Goal: Task Accomplishment & Management: Complete application form

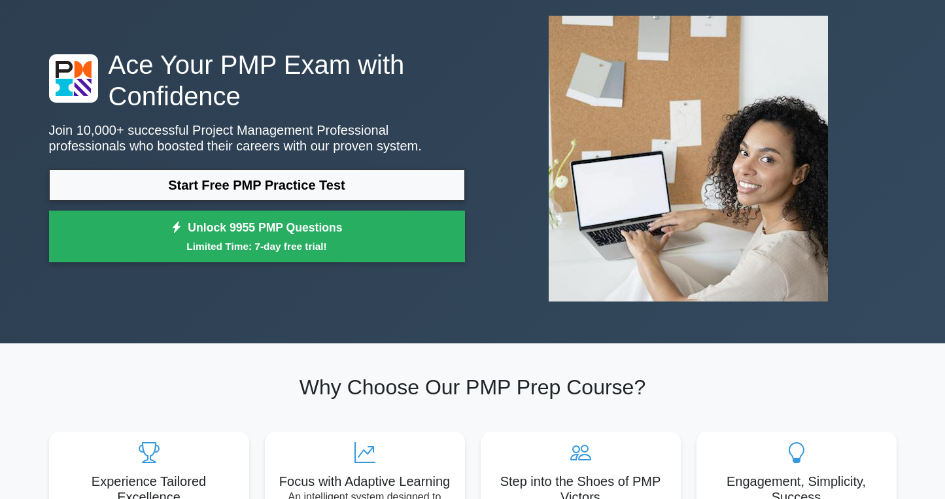
scroll to position [41, 0]
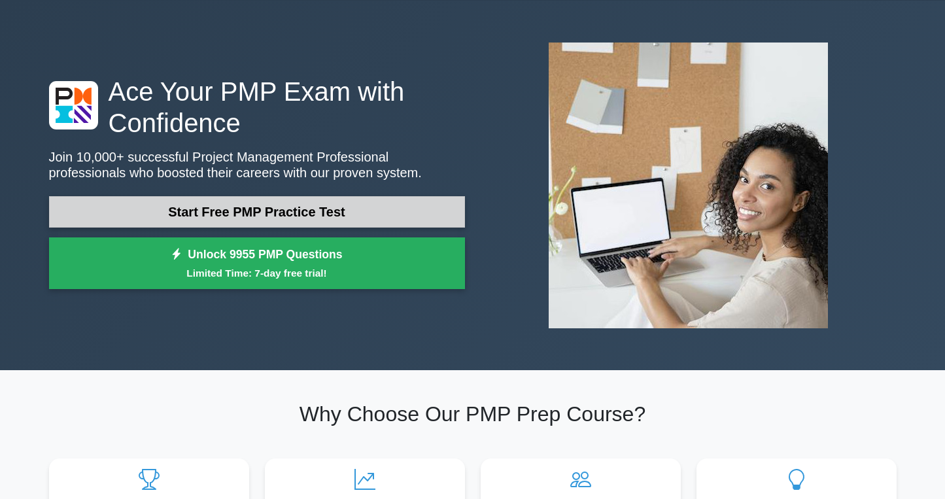
click at [283, 207] on link "Start Free PMP Practice Test" at bounding box center [257, 211] width 416 height 31
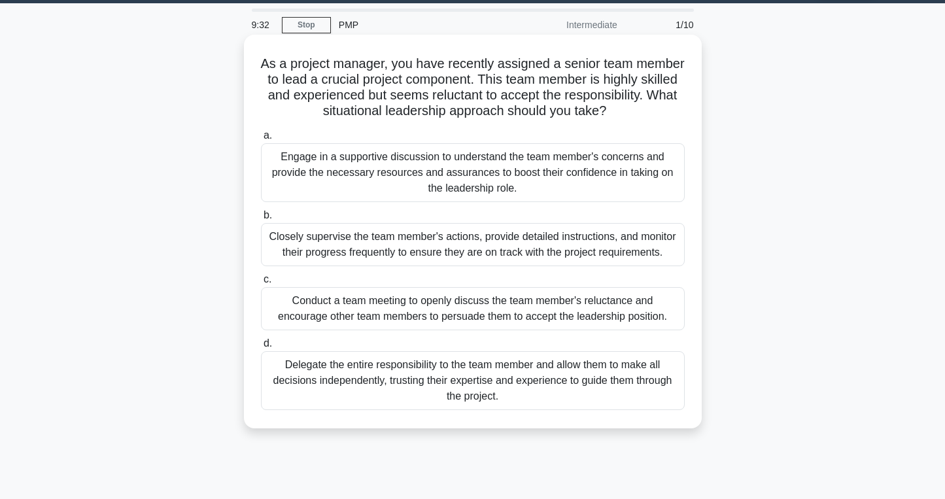
scroll to position [42, 0]
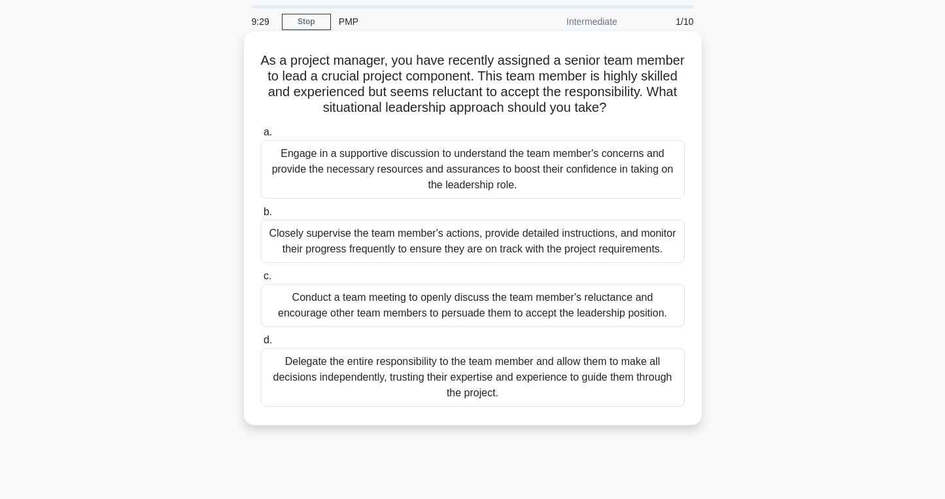
click at [535, 175] on div "Engage in a supportive discussion to understand the team member's concerns and …" at bounding box center [473, 169] width 424 height 59
click at [261, 137] on input "a. Engage in a supportive discussion to understand the team member's concerns a…" at bounding box center [261, 132] width 0 height 9
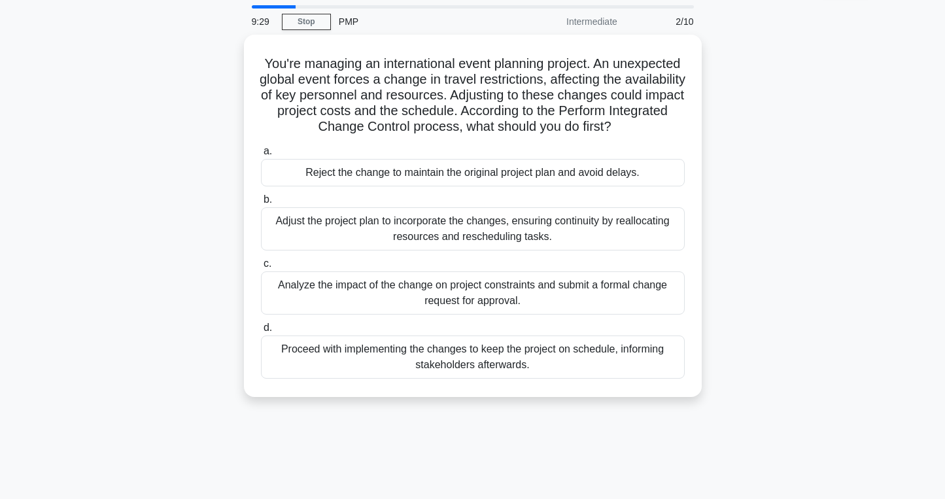
scroll to position [0, 0]
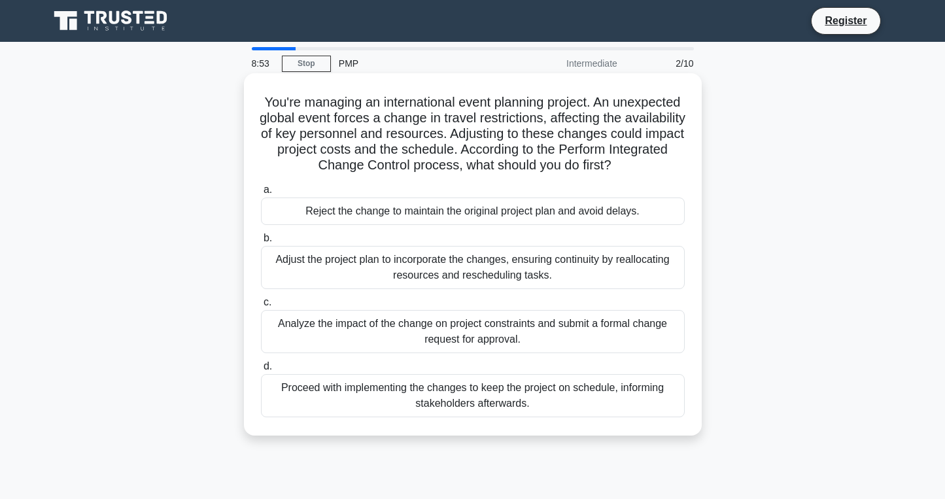
click at [585, 330] on div "Analyze the impact of the change on project constraints and submit a formal cha…" at bounding box center [473, 331] width 424 height 43
click at [261, 307] on input "c. Analyze the impact of the change on project constraints and submit a formal …" at bounding box center [261, 302] width 0 height 9
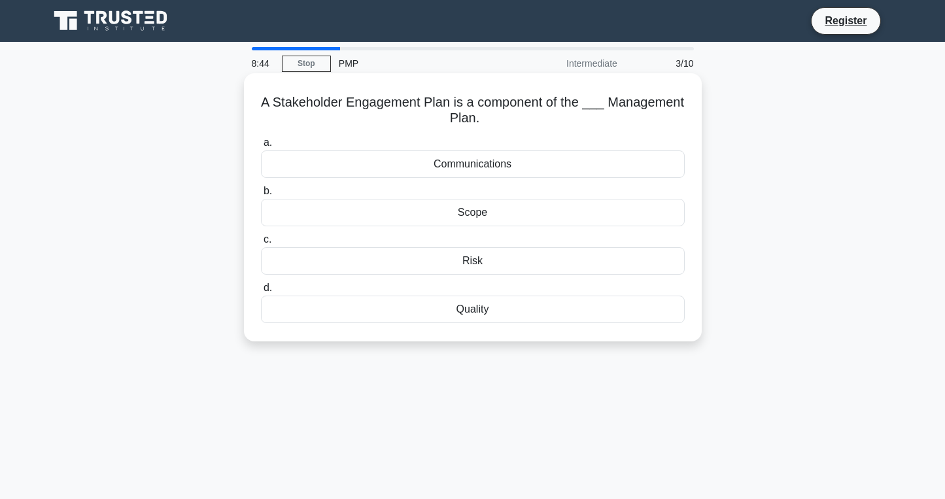
click at [475, 166] on div "Communications" at bounding box center [473, 163] width 424 height 27
click at [261, 147] on input "a. Communications" at bounding box center [261, 143] width 0 height 9
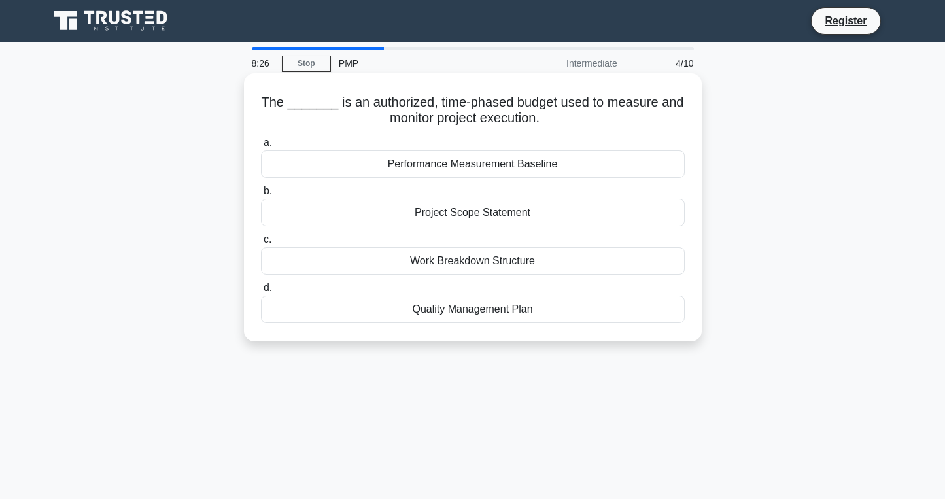
click at [486, 169] on div "Performance Measurement Baseline" at bounding box center [473, 163] width 424 height 27
click at [261, 147] on input "a. Performance Measurement Baseline" at bounding box center [261, 143] width 0 height 9
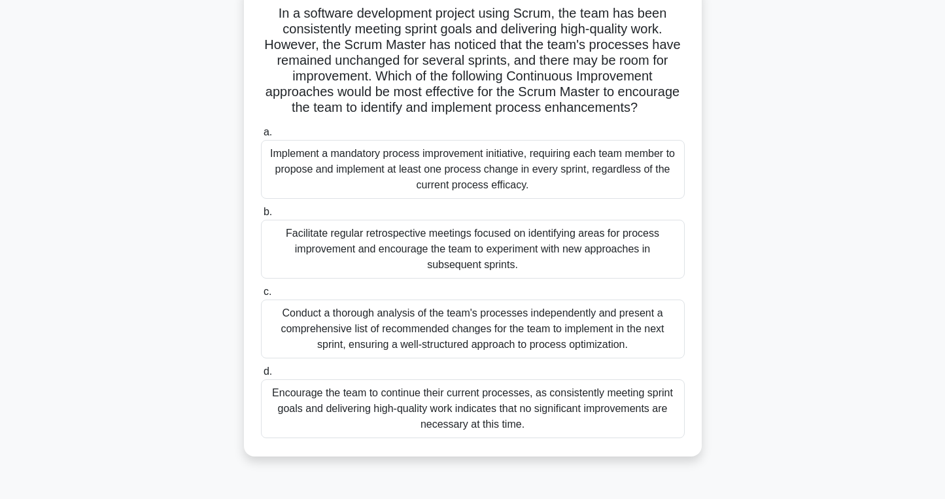
scroll to position [91, 0]
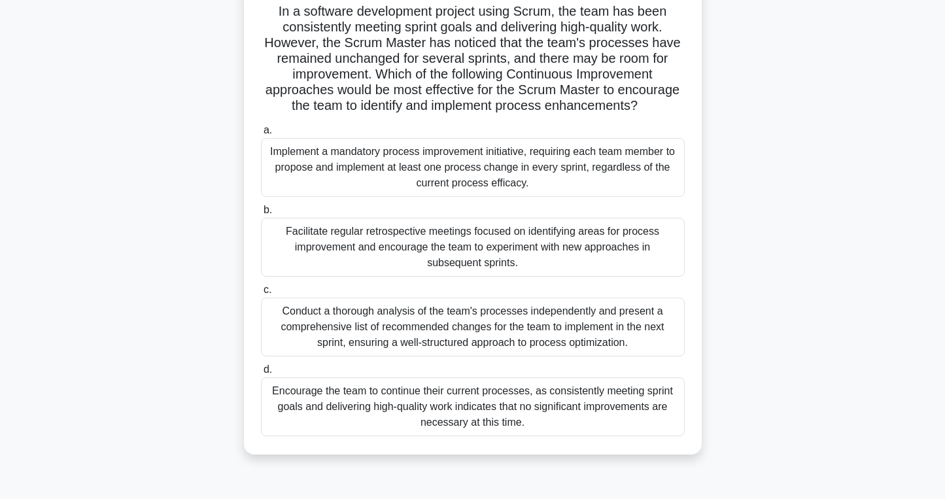
click at [466, 250] on div "Facilitate regular retrospective meetings focused on identifying areas for proc…" at bounding box center [473, 247] width 424 height 59
click at [261, 215] on input "b. Facilitate regular retrospective meetings focused on identifying areas for p…" at bounding box center [261, 210] width 0 height 9
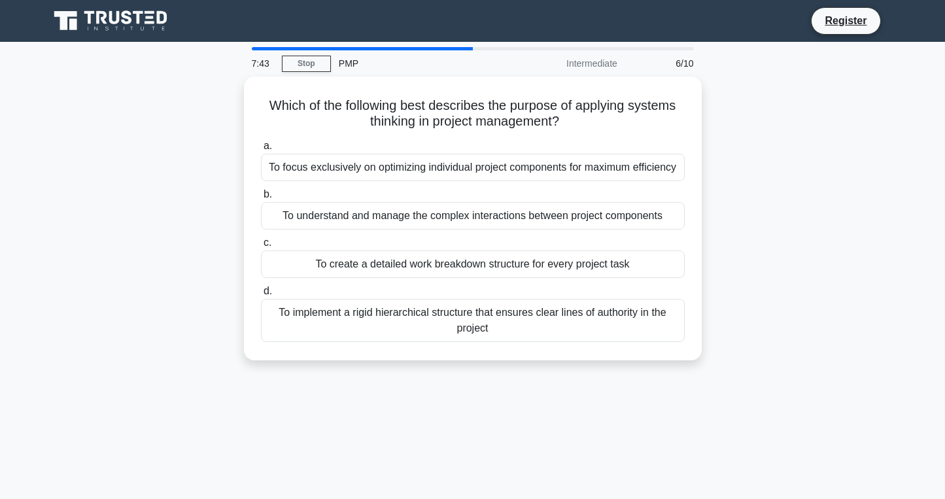
scroll to position [0, 0]
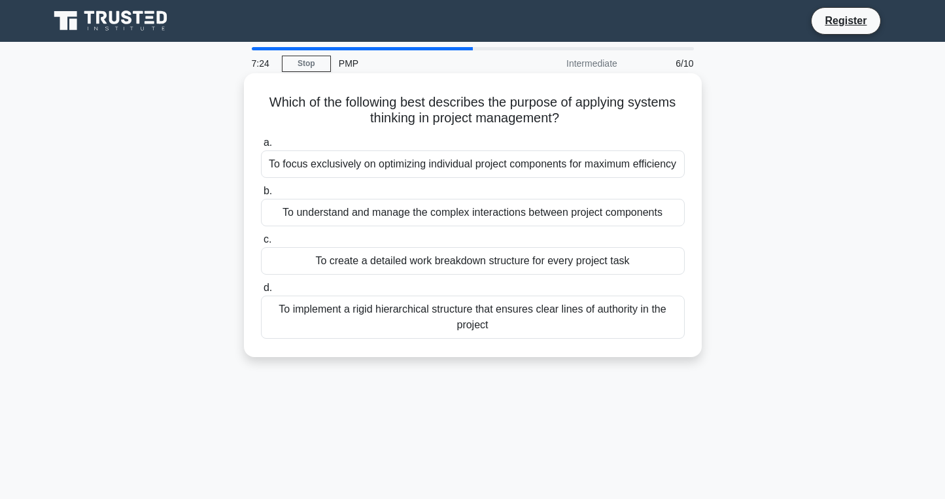
click at [468, 324] on div "To implement a rigid hierarchical structure that ensures clear lines of authori…" at bounding box center [473, 317] width 424 height 43
click at [261, 292] on input "d. To implement a rigid hierarchical structure that ensures clear lines of auth…" at bounding box center [261, 288] width 0 height 9
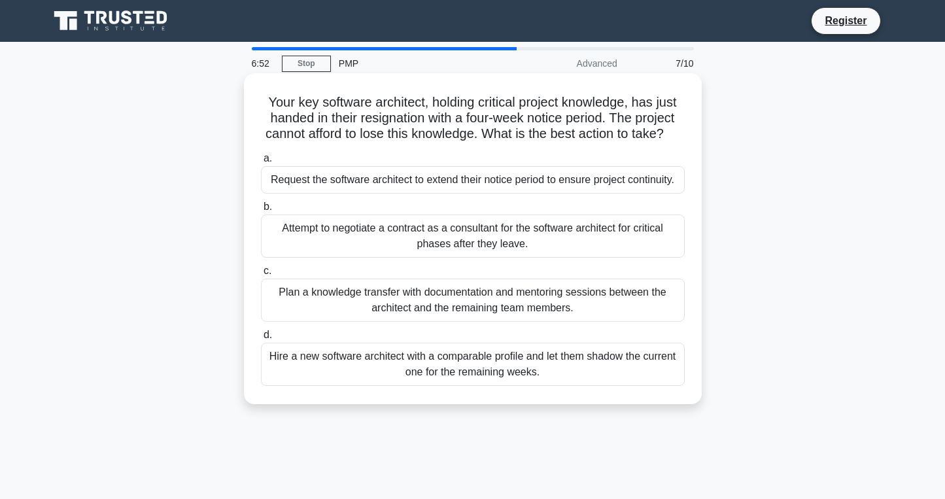
click at [517, 320] on div "Plan a knowledge transfer with documentation and mentoring sessions between the…" at bounding box center [473, 300] width 424 height 43
click at [261, 275] on input "c. Plan a knowledge transfer with documentation and mentoring sessions between …" at bounding box center [261, 271] width 0 height 9
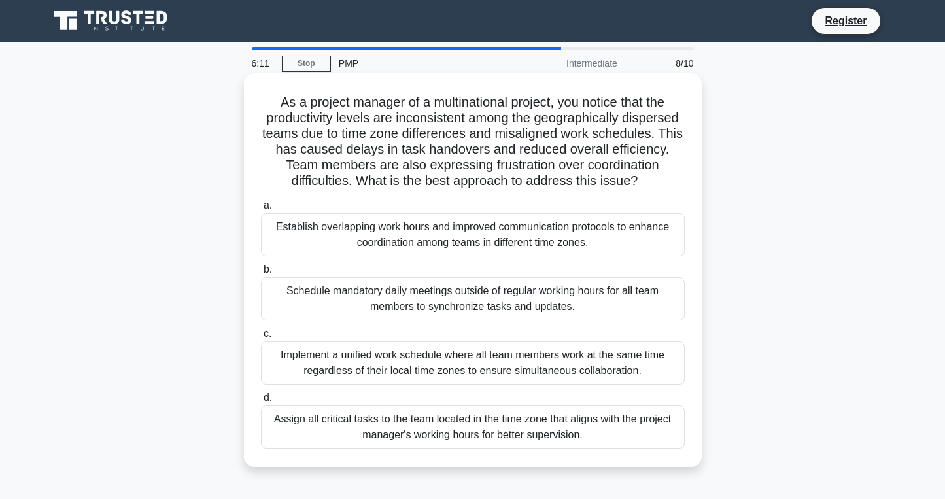
click at [515, 242] on div "Establish overlapping work hours and improved communication protocols to enhanc…" at bounding box center [473, 234] width 424 height 43
click at [261, 210] on input "a. Establish overlapping work hours and improved communication protocols to enh…" at bounding box center [261, 205] width 0 height 9
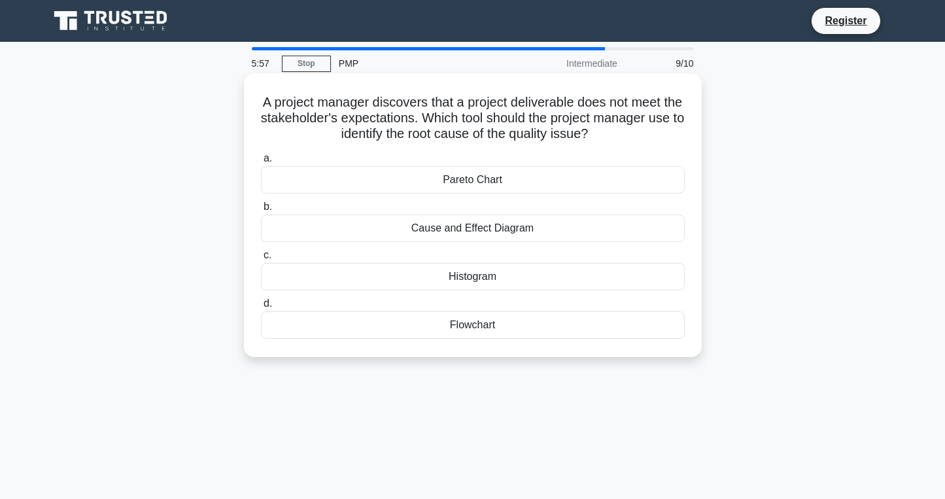
click at [498, 231] on div "Cause and Effect Diagram" at bounding box center [473, 228] width 424 height 27
click at [261, 211] on input "b. Cause and Effect Diagram" at bounding box center [261, 207] width 0 height 9
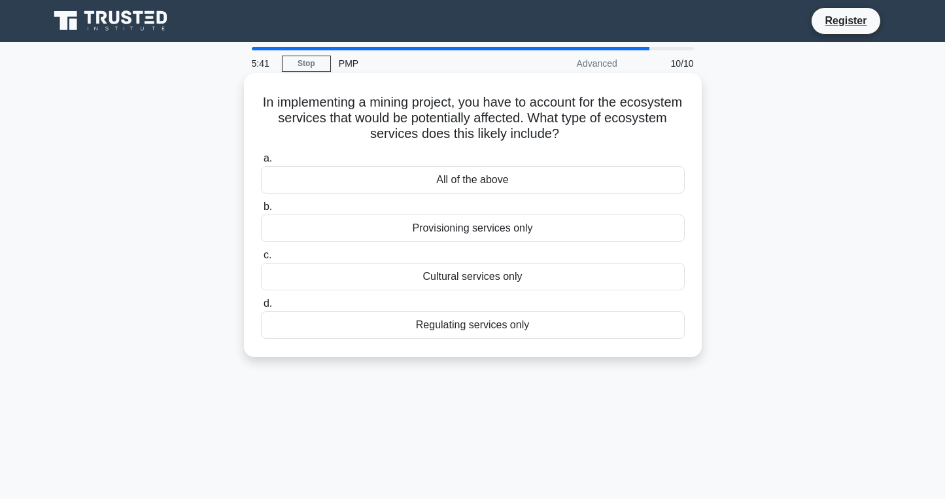
click at [484, 177] on div "All of the above" at bounding box center [473, 179] width 424 height 27
click at [261, 163] on input "a. All of the above" at bounding box center [261, 158] width 0 height 9
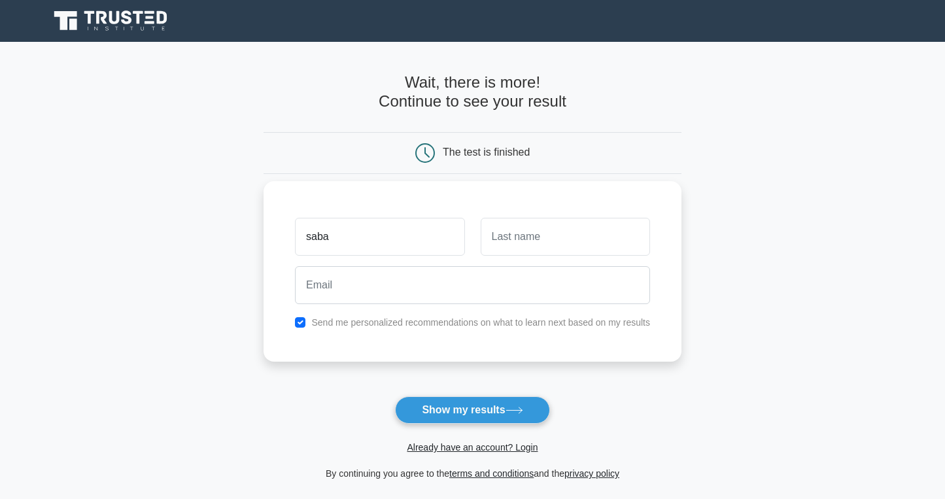
type input "saba"
type input "iqbal"
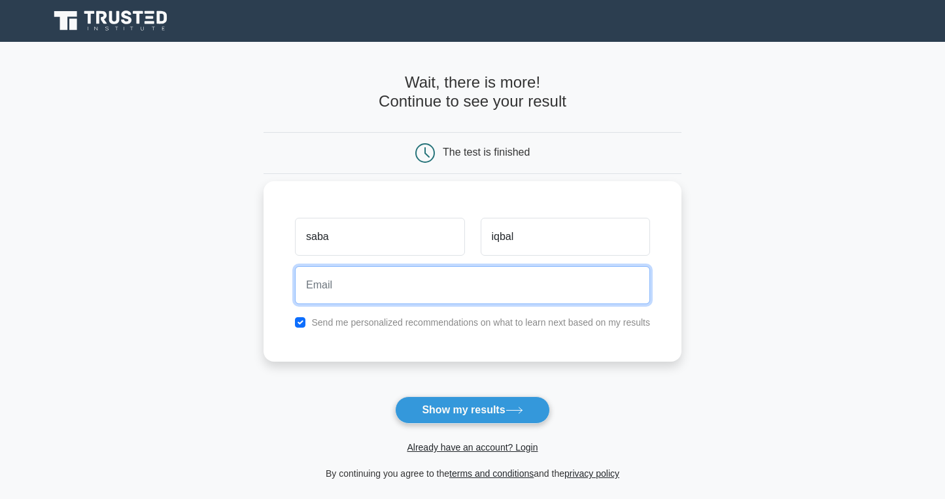
click at [429, 283] on input "email" at bounding box center [472, 285] width 355 height 38
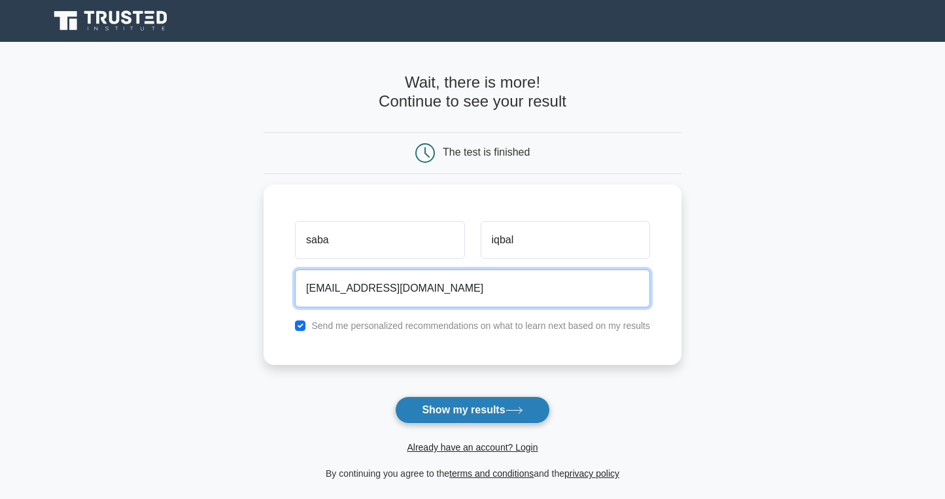
type input "sabanauman@gmail.com"
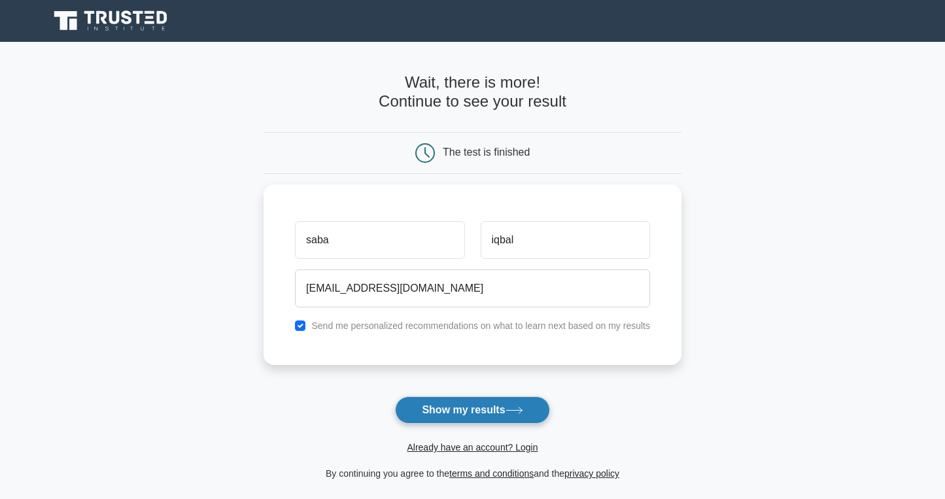
click at [514, 396] on button "Show my results" at bounding box center [472, 409] width 154 height 27
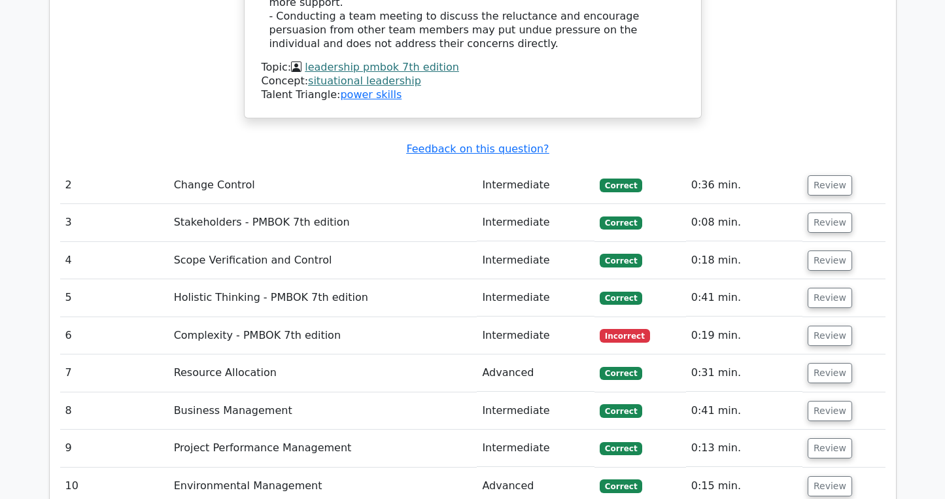
scroll to position [1947, 0]
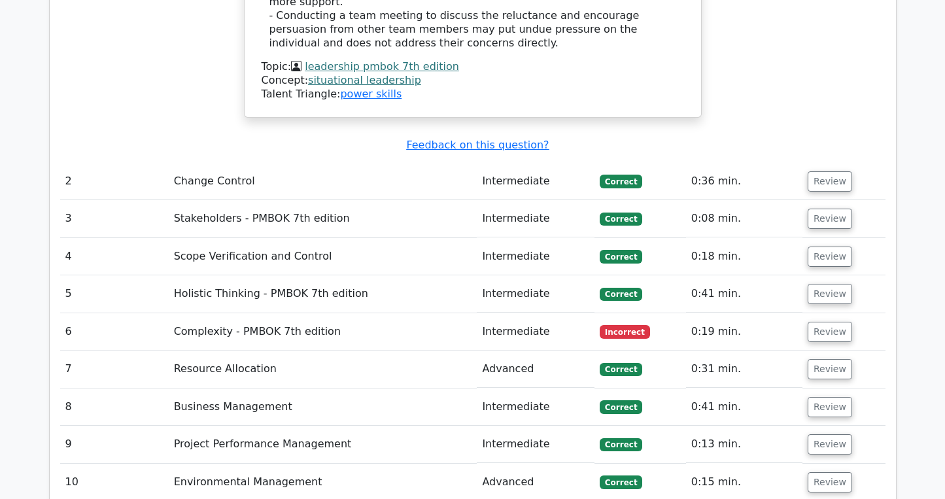
click at [521, 313] on td "Intermediate" at bounding box center [536, 331] width 118 height 37
click at [835, 322] on button "Review" at bounding box center [830, 332] width 44 height 20
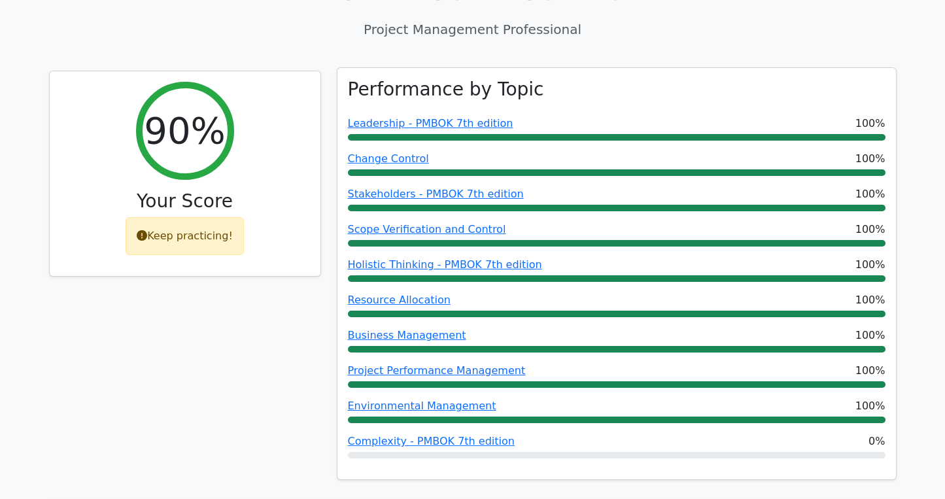
scroll to position [524, 0]
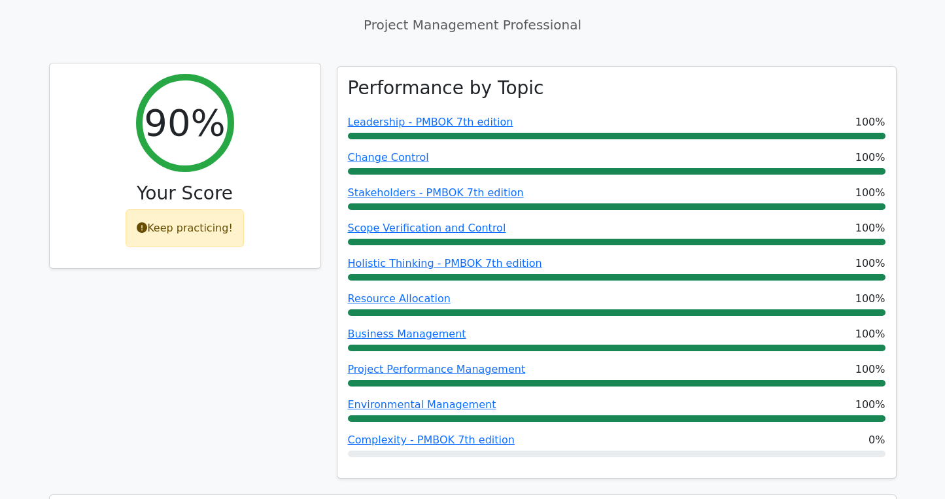
click at [188, 209] on div "Keep practicing!" at bounding box center [185, 228] width 118 height 38
